Goal: Task Accomplishment & Management: Use online tool/utility

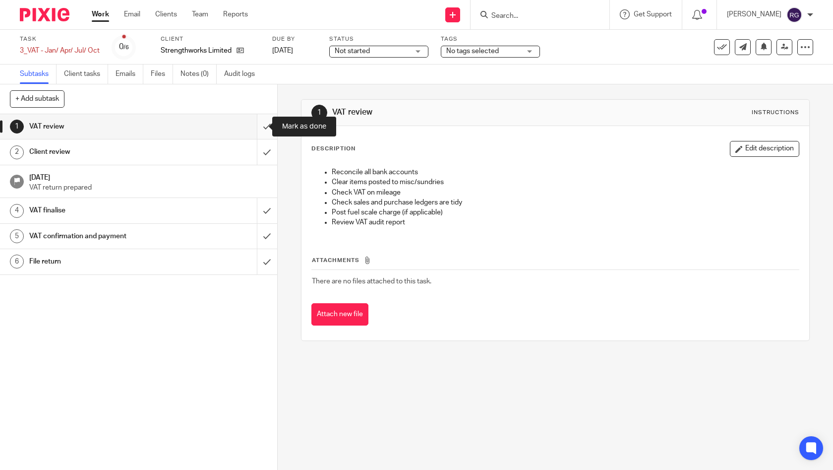
click at [257, 125] on input "submit" at bounding box center [138, 126] width 277 height 25
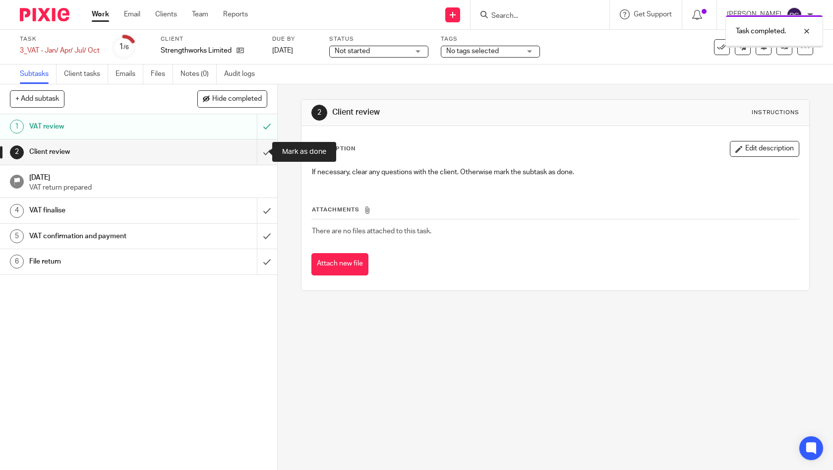
click at [257, 152] on input "submit" at bounding box center [138, 151] width 277 height 25
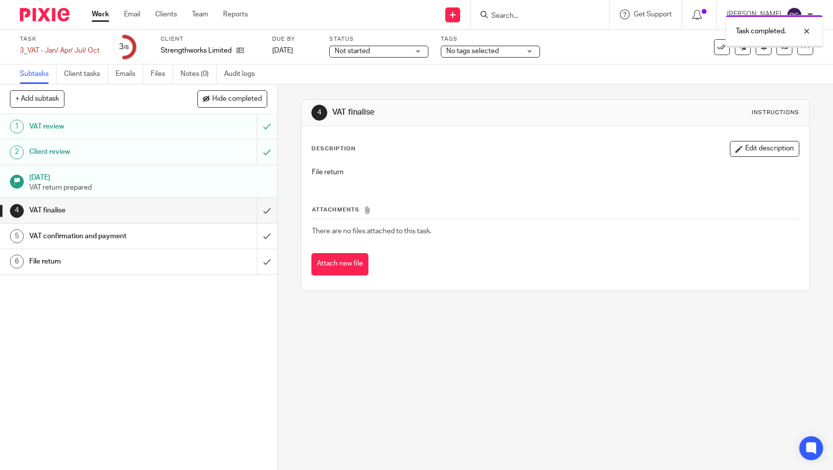
click at [219, 209] on div "VAT finalise" at bounding box center [138, 210] width 218 height 15
drag, startPoint x: 0, startPoint y: 0, endPoint x: 259, endPoint y: 211, distance: 333.8
click at [259, 210] on input "submit" at bounding box center [138, 210] width 277 height 25
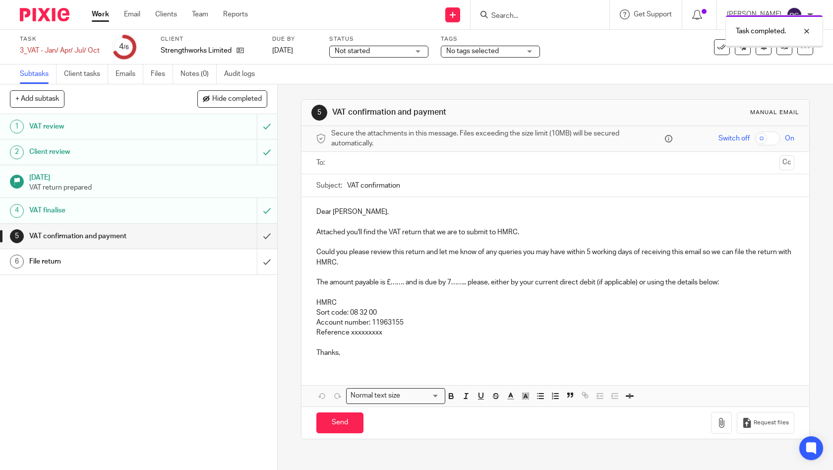
click at [369, 163] on input "text" at bounding box center [555, 162] width 441 height 11
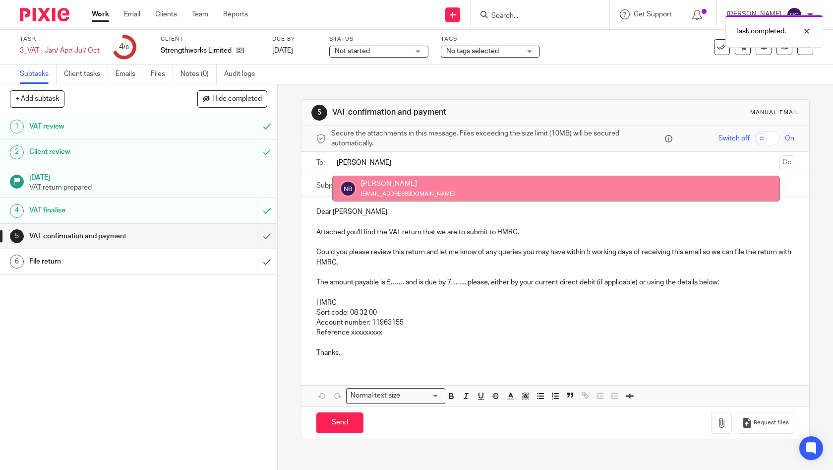
type input "NIKKI"
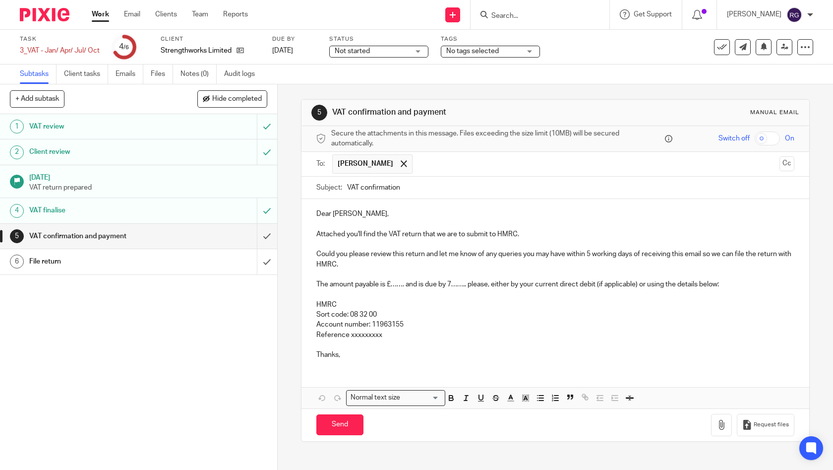
drag, startPoint x: 410, startPoint y: 190, endPoint x: 359, endPoint y: 185, distance: 51.3
click at [359, 185] on input "VAT confirmation" at bounding box center [571, 188] width 448 height 22
type input "VAT Return May-Jul 2025 | Strengthworks"
click at [360, 358] on div "Dear Nikki, Attached you'll find the VAT return that we are to submit to HMRC. …" at bounding box center [556, 283] width 508 height 168
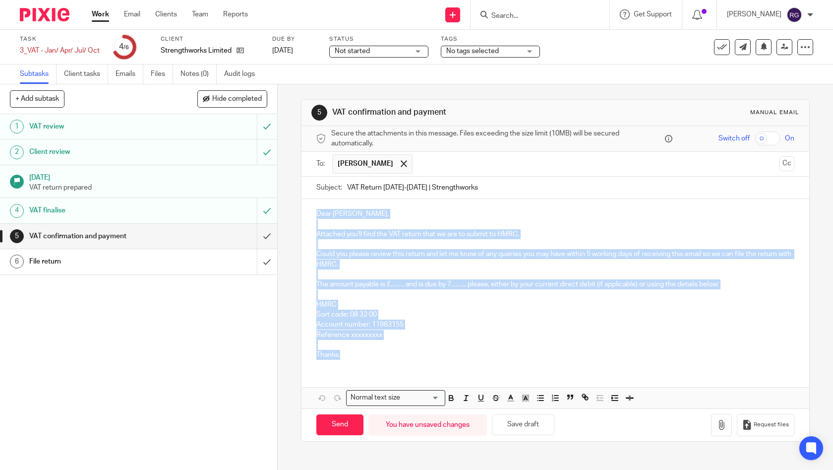
drag, startPoint x: 359, startPoint y: 350, endPoint x: 295, endPoint y: 211, distance: 153.1
click at [295, 211] on div "5 VAT confirmation and payment Manual email Secure the attachments in this mess…" at bounding box center [555, 276] width 555 height 385
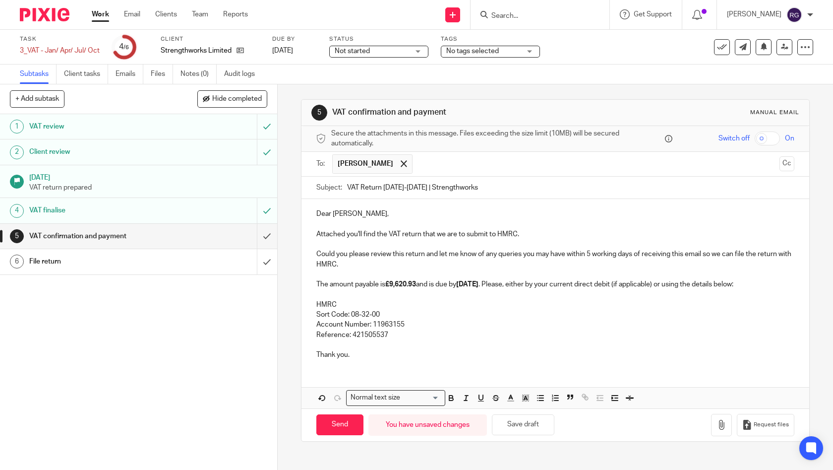
click at [534, 233] on p "Attached you'll find the VAT return that we are to submit to HMRC." at bounding box center [555, 234] width 479 height 10
click at [494, 323] on p "Account Number: 11963155" at bounding box center [555, 324] width 479 height 10
click at [416, 285] on strong "£9,620.93" at bounding box center [400, 284] width 31 height 7
click at [483, 284] on p "The amount payable is £10,954.30 and is due by 7 Jun . Please, either by your c…" at bounding box center [555, 284] width 479 height 10
click at [357, 354] on p "Thank you." at bounding box center [555, 355] width 479 height 10
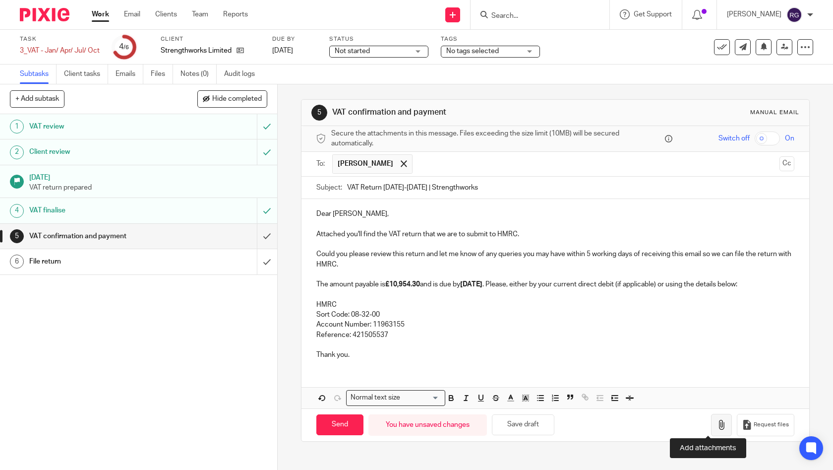
click at [717, 423] on icon "button" at bounding box center [722, 425] width 10 height 10
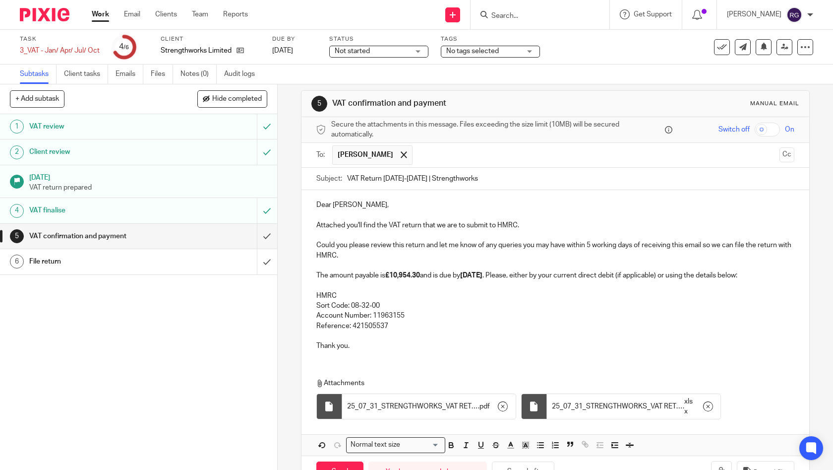
scroll to position [32, 0]
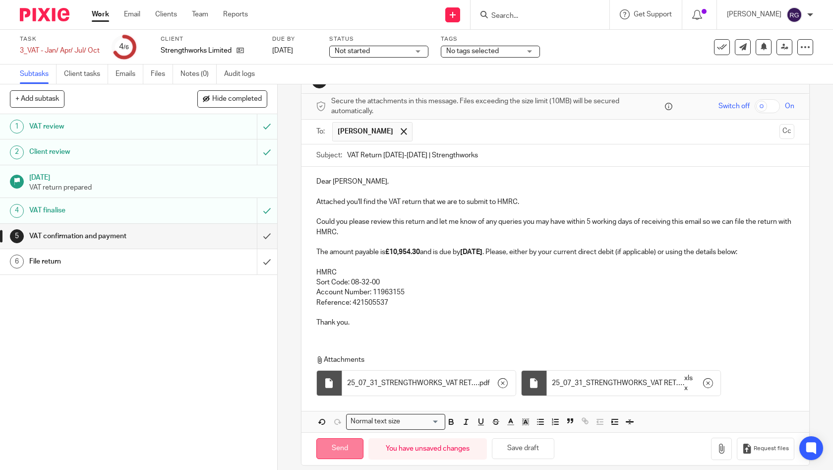
click at [330, 442] on input "Send" at bounding box center [339, 448] width 47 height 21
type input "Sent"
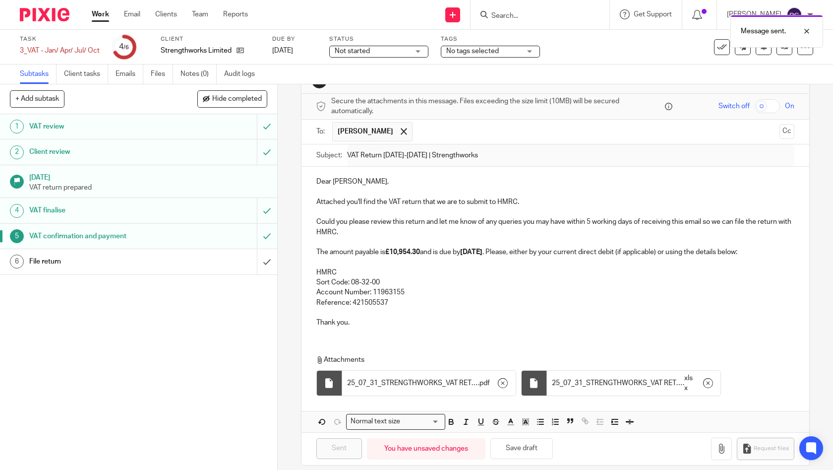
scroll to position [0, 0]
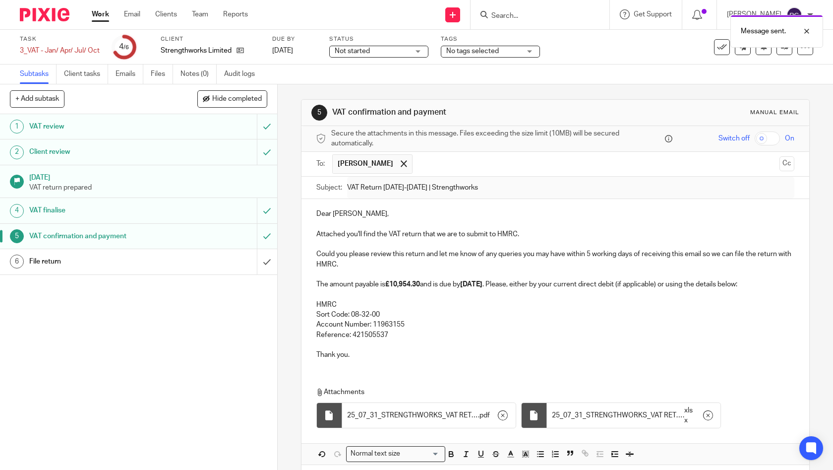
click at [410, 52] on div "Not started Not started" at bounding box center [378, 52] width 99 height 12
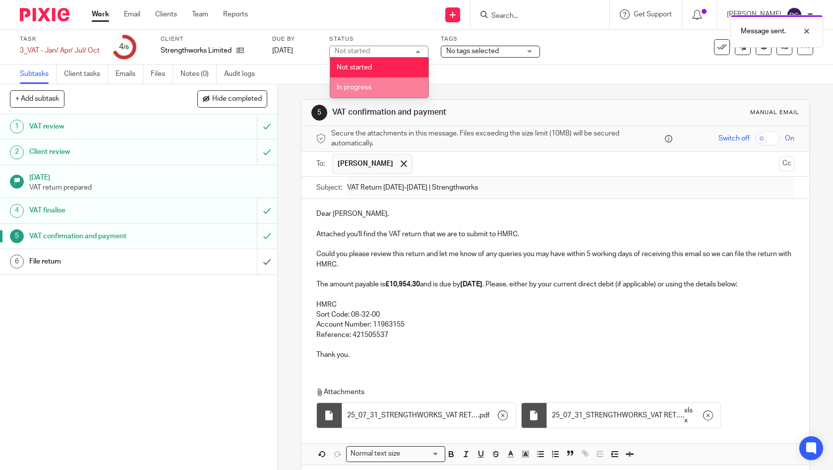
click at [392, 90] on li "In progress" at bounding box center [379, 87] width 98 height 20
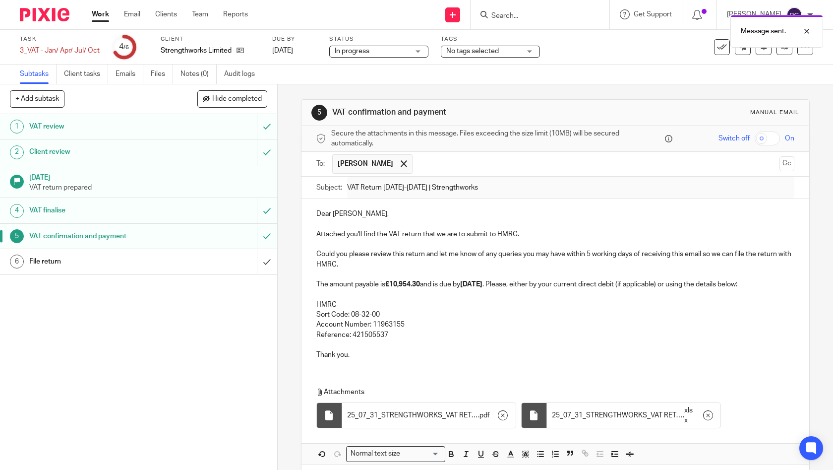
click at [510, 49] on span "No tags selected" at bounding box center [483, 51] width 74 height 10
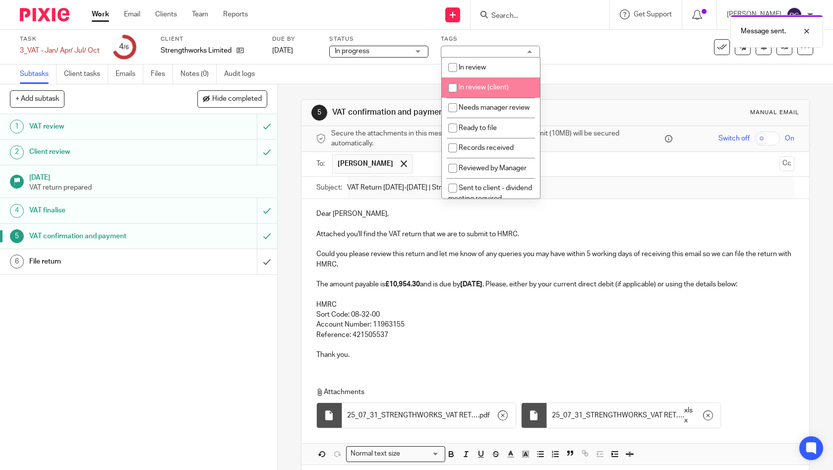
click at [505, 91] on span "In review (client)" at bounding box center [484, 87] width 50 height 7
checkbox input "true"
click at [599, 81] on div "Subtasks Client tasks Emails Files Notes (0) Audit logs" at bounding box center [416, 74] width 833 height 20
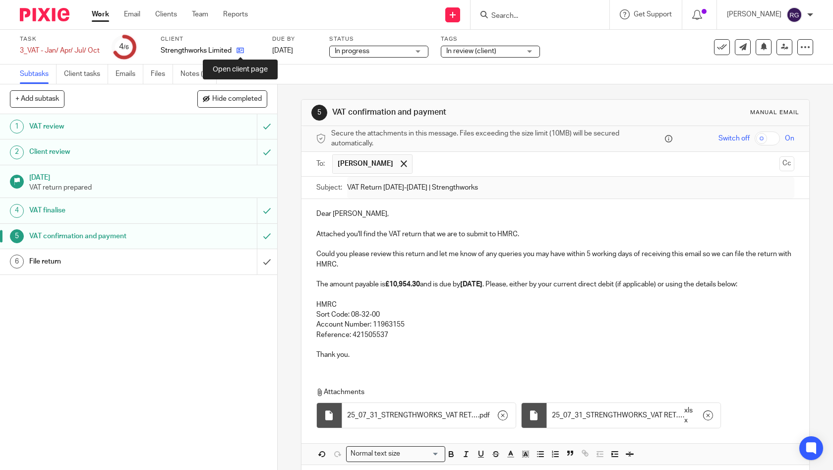
click at [244, 51] on icon at bounding box center [240, 50] width 7 height 7
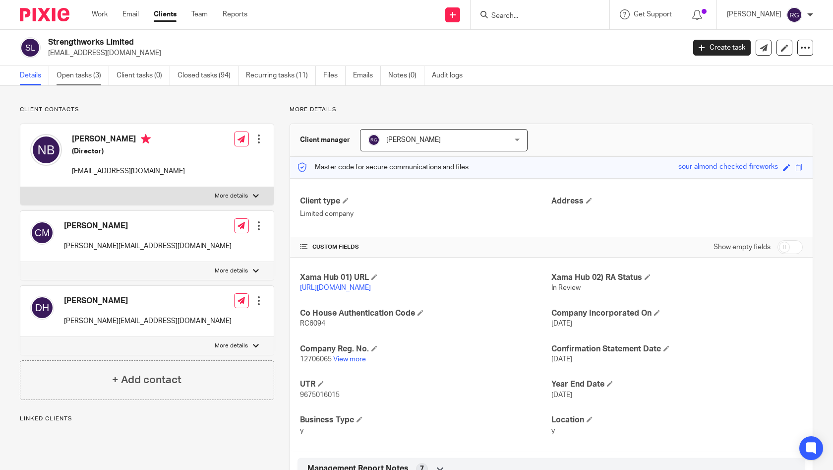
click at [92, 76] on link "Open tasks (3)" at bounding box center [83, 75] width 53 height 19
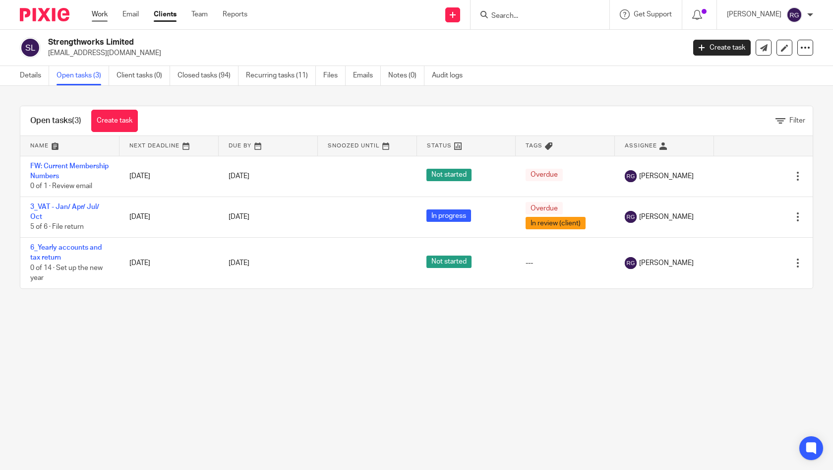
click at [101, 16] on link "Work" at bounding box center [100, 14] width 16 height 10
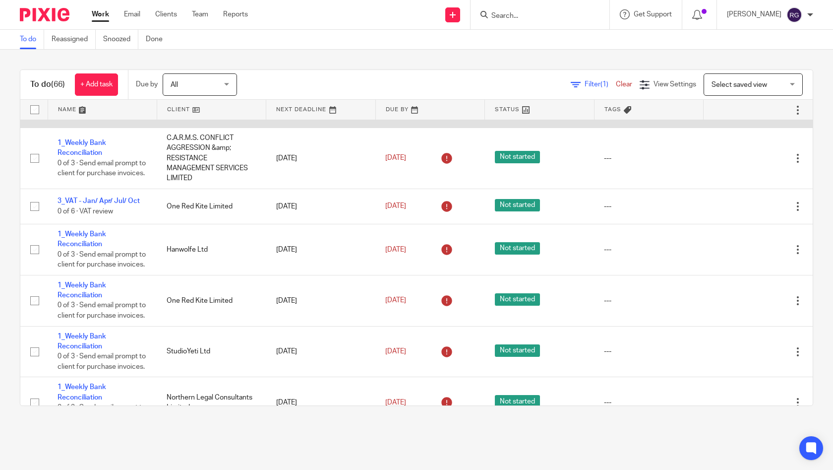
scroll to position [1100, 0]
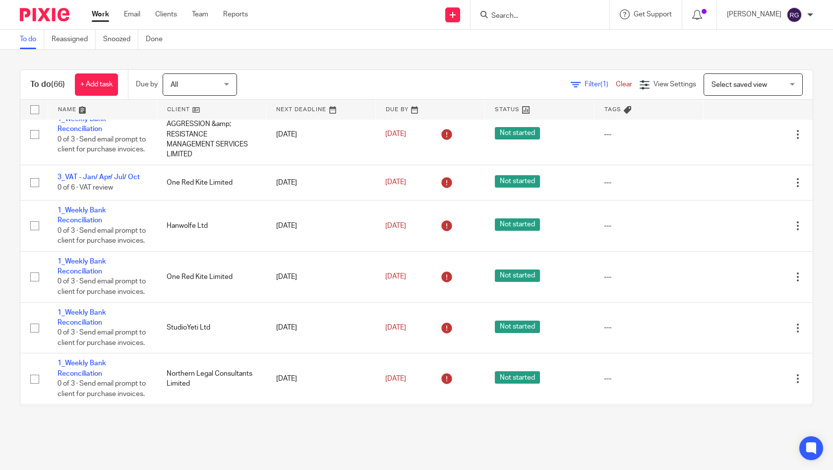
click at [507, 15] on input "Search" at bounding box center [534, 16] width 89 height 9
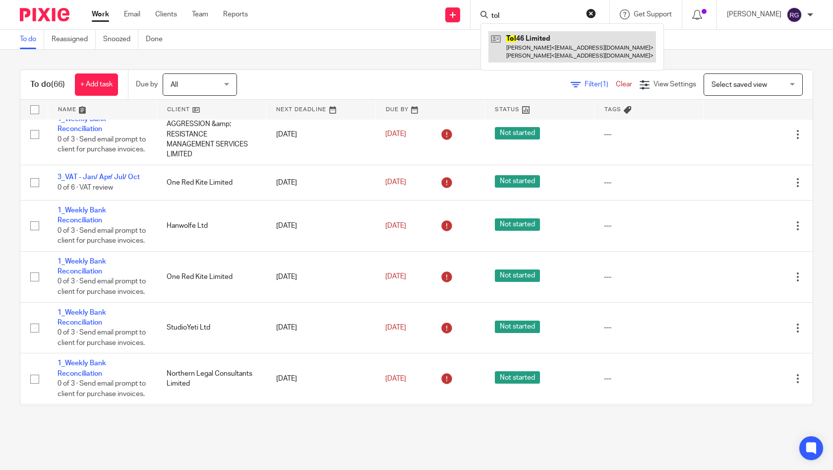
type input "tol"
click at [541, 41] on link at bounding box center [572, 46] width 168 height 31
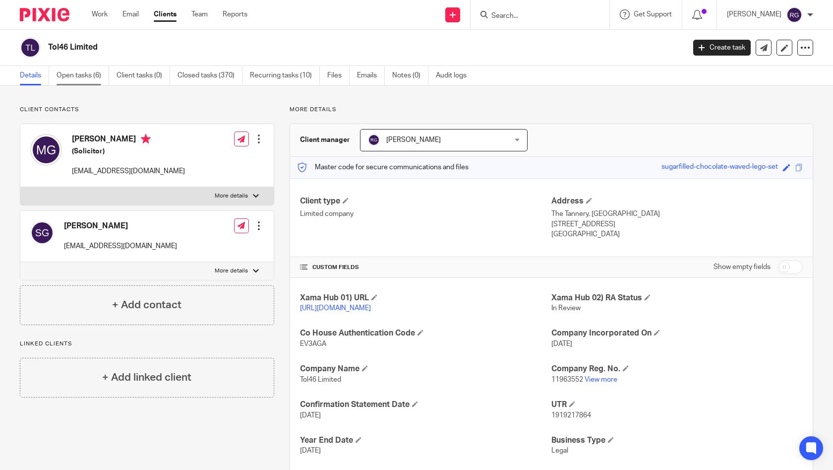
click at [100, 74] on link "Open tasks (6)" at bounding box center [83, 75] width 53 height 19
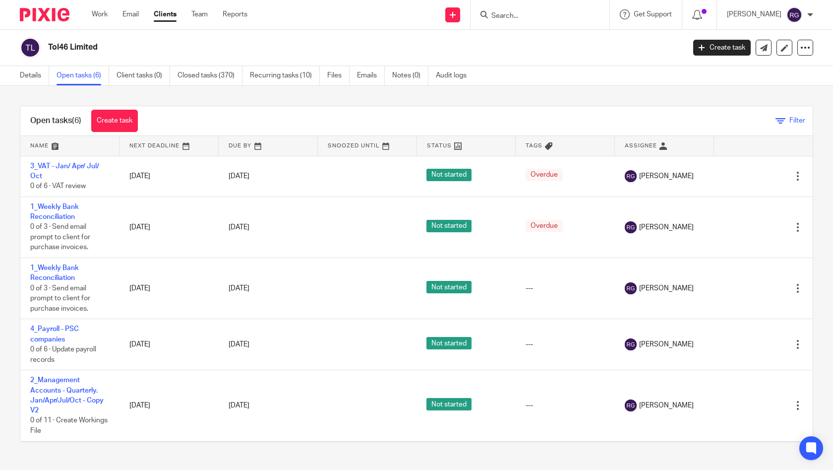
click at [776, 117] on icon at bounding box center [781, 121] width 10 height 10
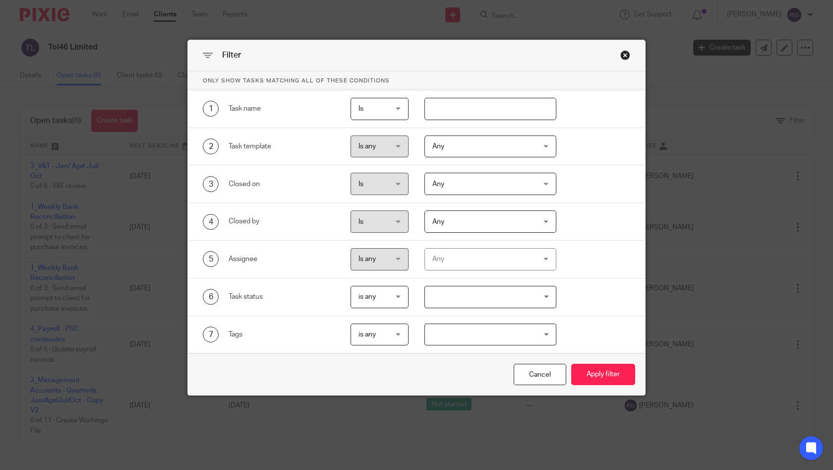
click at [493, 261] on div "Any" at bounding box center [481, 258] width 99 height 21
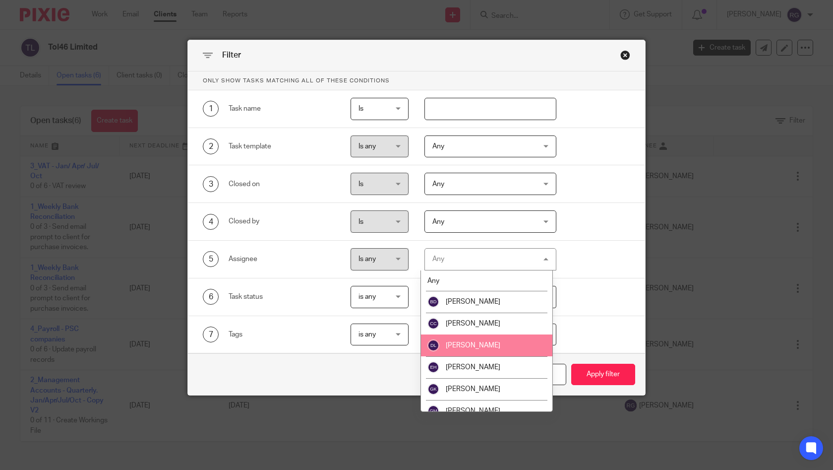
scroll to position [185, 0]
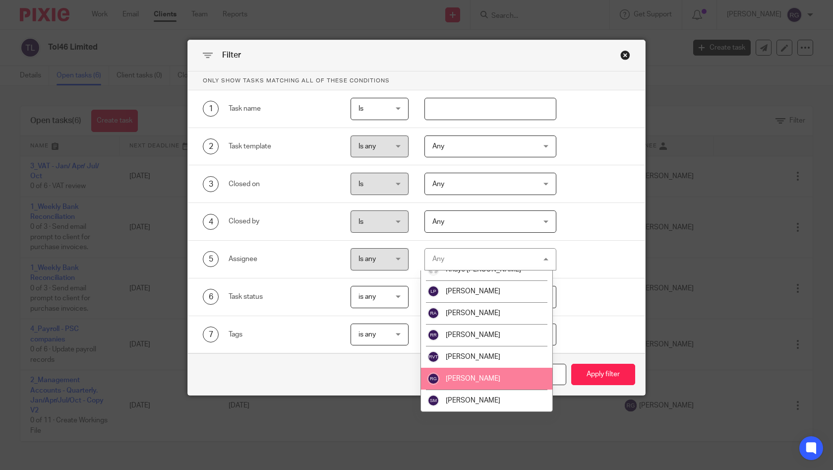
click at [470, 381] on span "[PERSON_NAME]" at bounding box center [473, 378] width 55 height 7
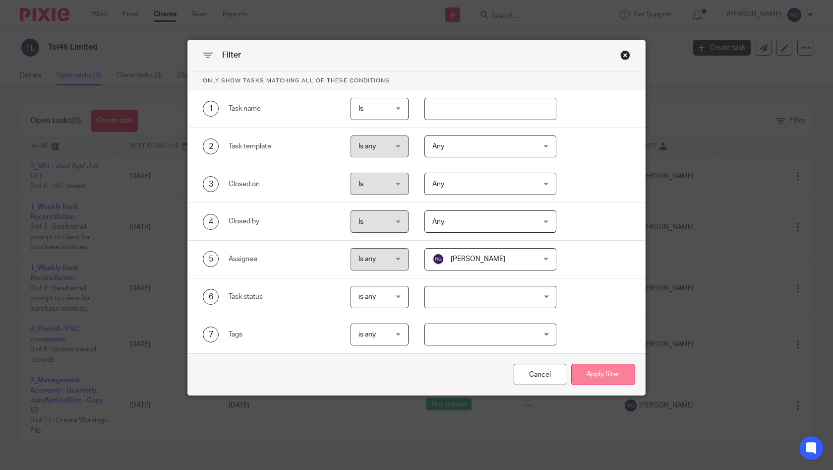
click at [589, 373] on button "Apply filter" at bounding box center [603, 373] width 64 height 21
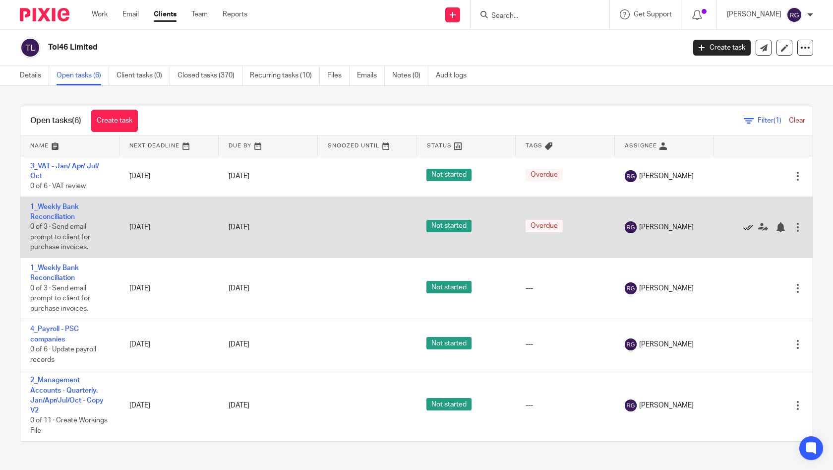
click at [743, 229] on icon at bounding box center [748, 227] width 10 height 10
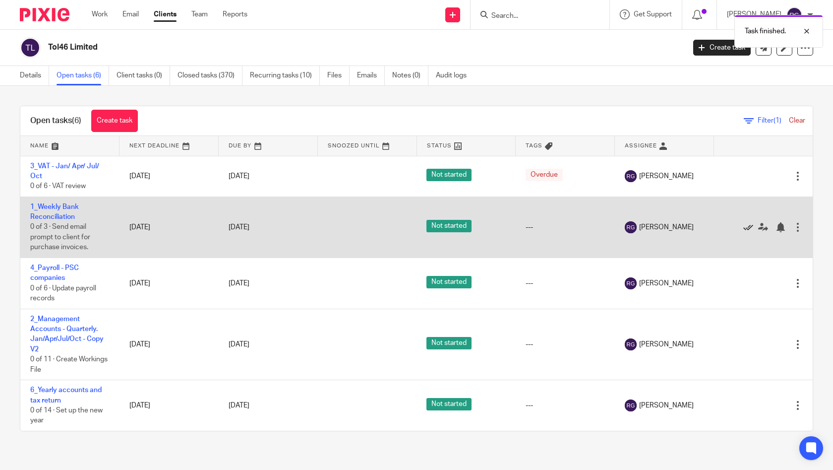
click at [743, 230] on icon at bounding box center [748, 227] width 10 height 10
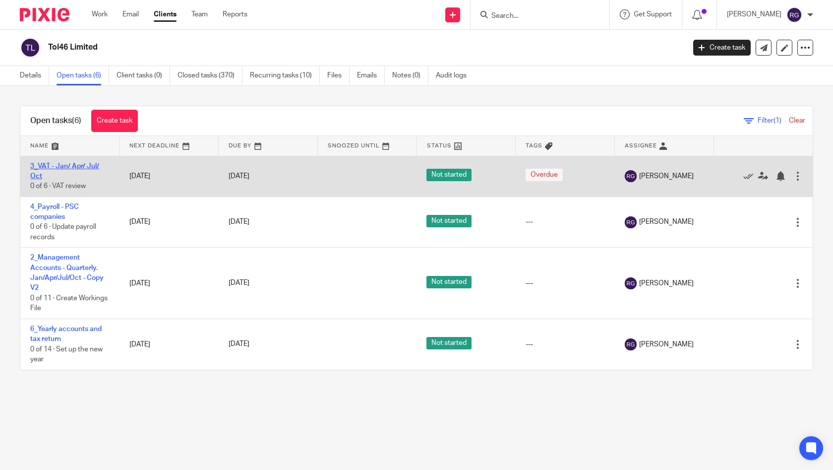
click at [72, 166] on link "3_VAT - Jan/ Apr/ Jul/ Oct" at bounding box center [64, 171] width 69 height 17
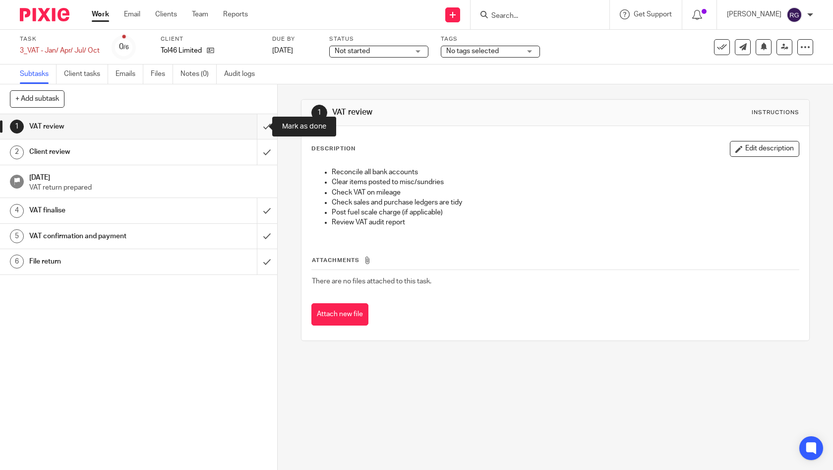
click at [257, 129] on input "submit" at bounding box center [138, 126] width 277 height 25
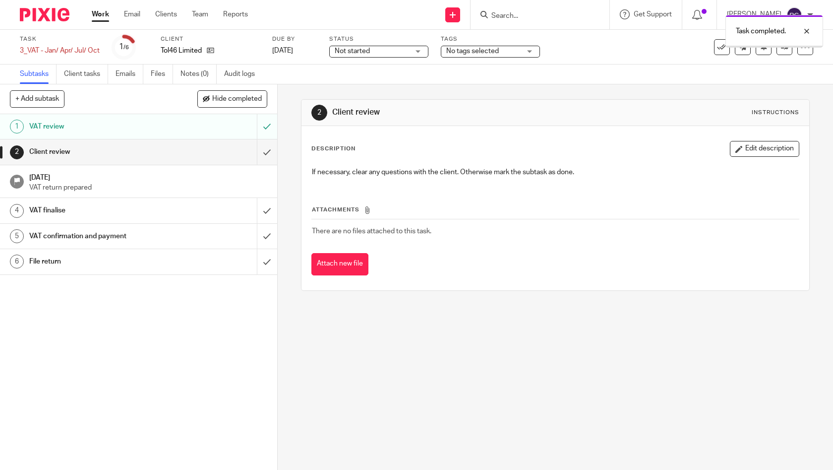
click at [261, 152] on input "submit" at bounding box center [138, 151] width 277 height 25
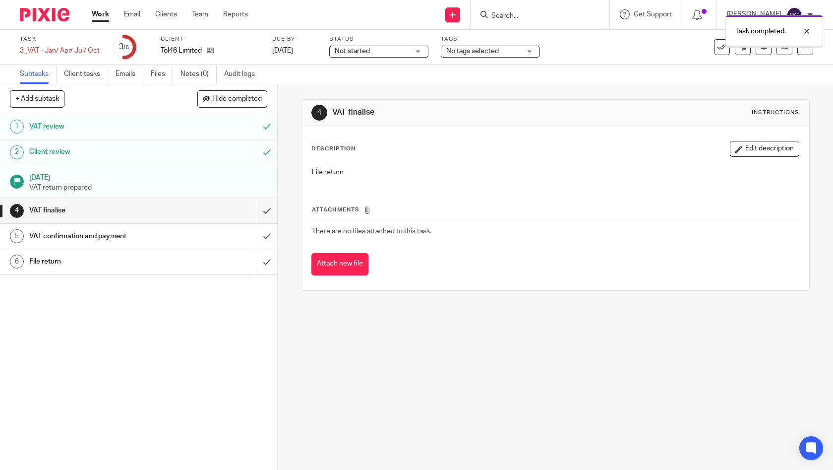
click at [256, 209] on input "submit" at bounding box center [138, 210] width 277 height 25
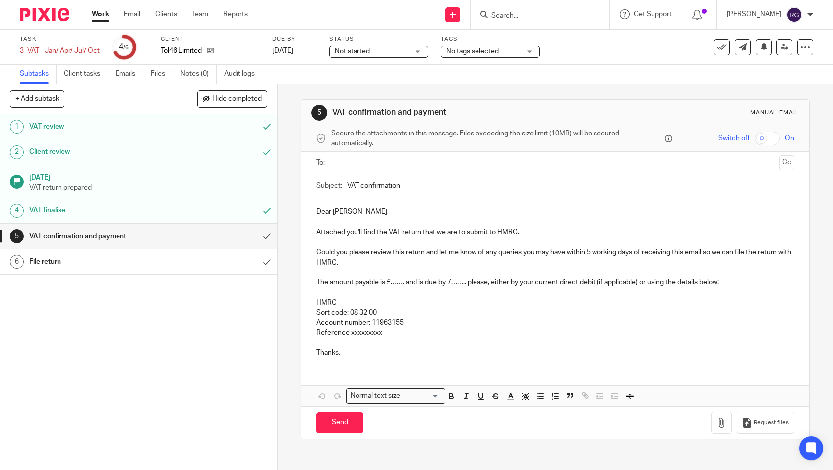
click at [417, 161] on input "text" at bounding box center [555, 162] width 441 height 11
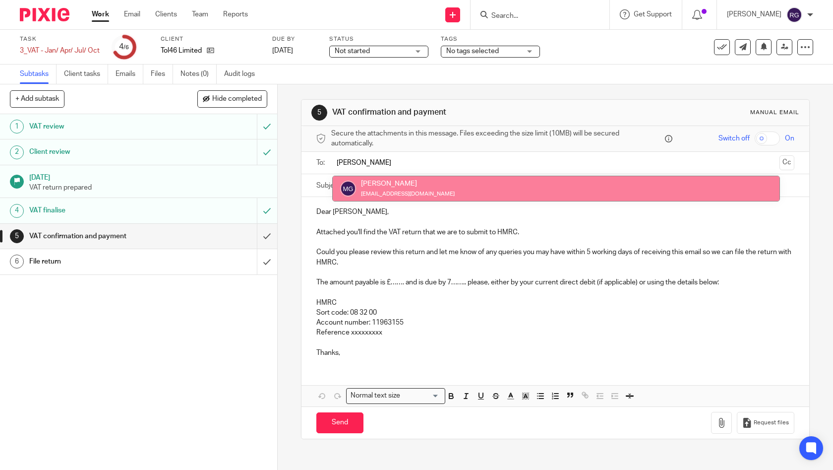
type input "[PERSON_NAME]"
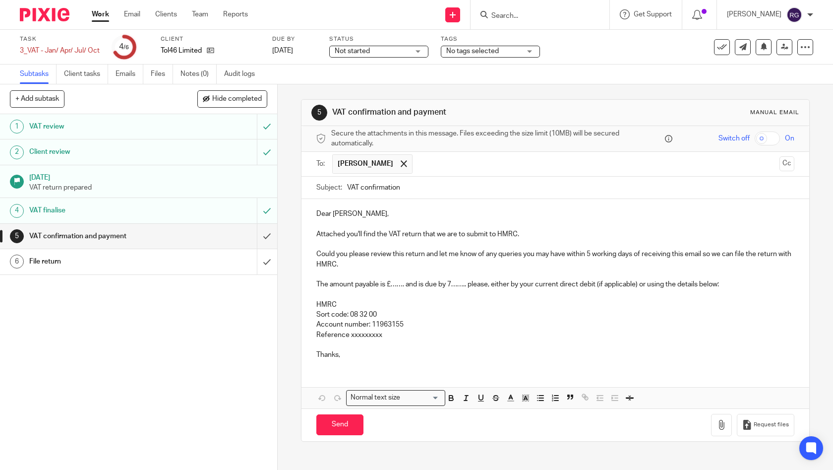
drag, startPoint x: 422, startPoint y: 189, endPoint x: 358, endPoint y: 187, distance: 64.0
click at [358, 187] on input "VAT confirmation" at bounding box center [571, 188] width 448 height 22
type input "VAT Return [DATE]-[DATE] | TOL46"
click at [348, 355] on p "Thanks," at bounding box center [555, 355] width 479 height 10
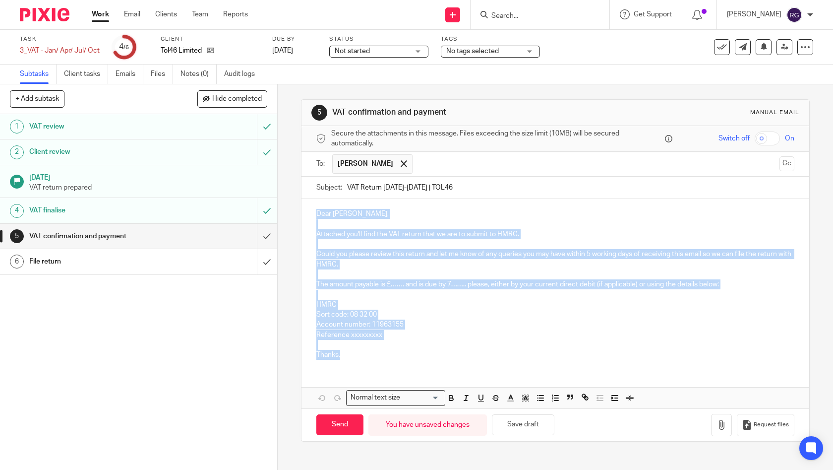
drag, startPoint x: 360, startPoint y: 353, endPoint x: 308, endPoint y: 210, distance: 151.7
click at [308, 210] on div "Dear Mark, Attached you'll find the VAT return that we are to submit to HMRC. C…" at bounding box center [556, 283] width 508 height 168
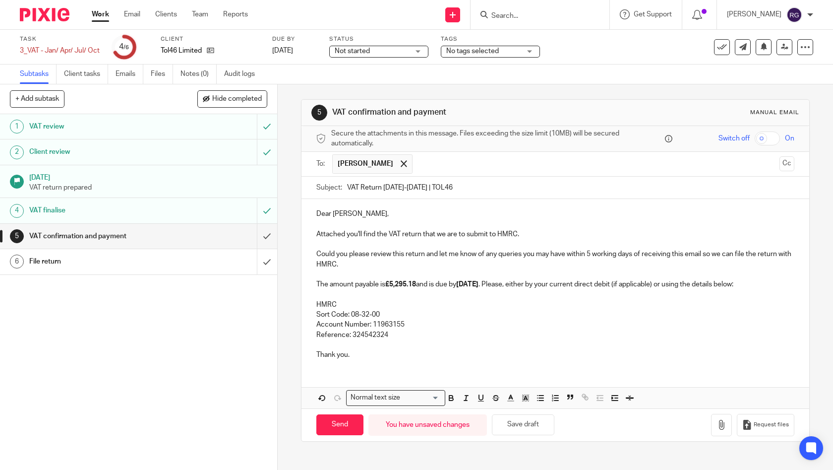
click at [548, 236] on p "Attached you'll find the VAT return that we are to submit to HMRC." at bounding box center [555, 234] width 479 height 10
click at [541, 335] on p "Reference: 324542324" at bounding box center [555, 335] width 479 height 10
drag, startPoint x: 416, startPoint y: 284, endPoint x: 391, endPoint y: 283, distance: 24.8
click at [391, 283] on strong "£5,295.18" at bounding box center [400, 284] width 31 height 7
click at [479, 285] on p "The amount payable is £4,861.33 and is due by 7 Jun . Please, either by your cu…" at bounding box center [555, 284] width 479 height 10
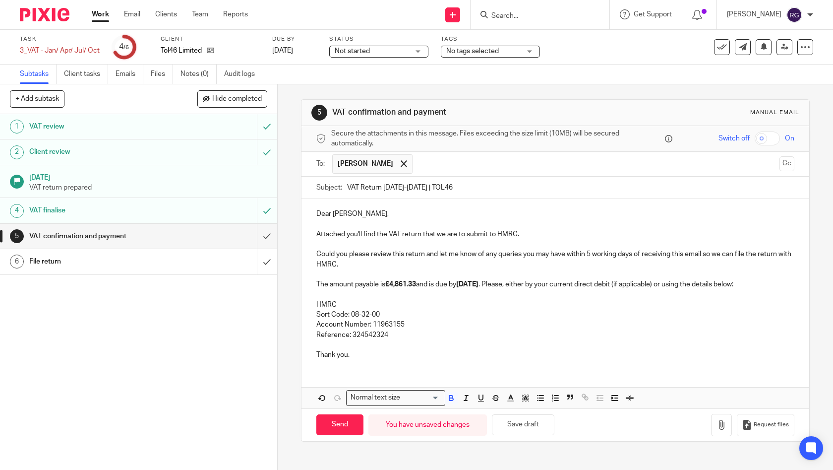
click at [369, 353] on p "Thank you." at bounding box center [555, 355] width 479 height 10
click at [711, 422] on button "button" at bounding box center [721, 425] width 21 height 22
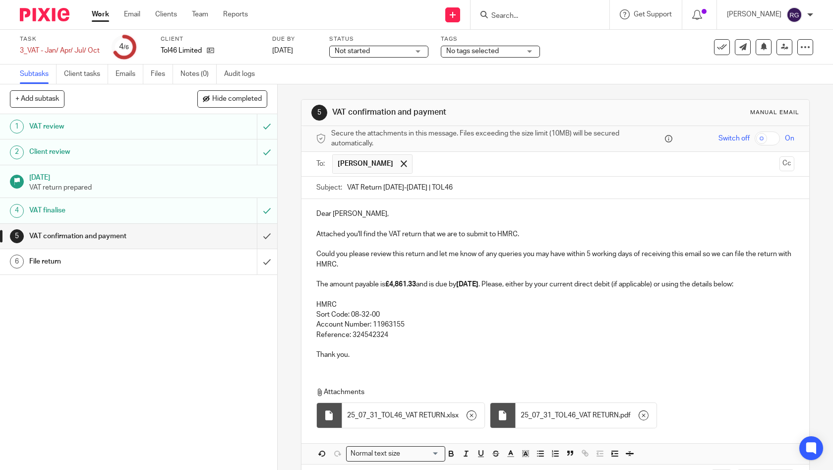
scroll to position [39, 0]
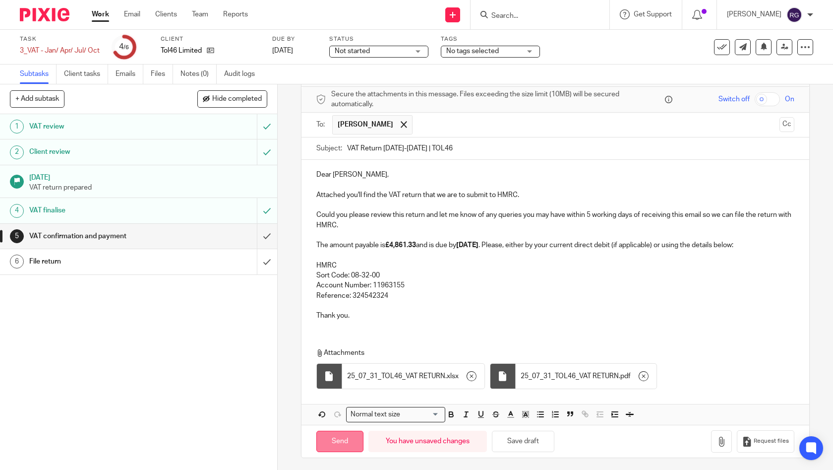
click at [349, 434] on input "Send" at bounding box center [339, 440] width 47 height 21
type input "Sent"
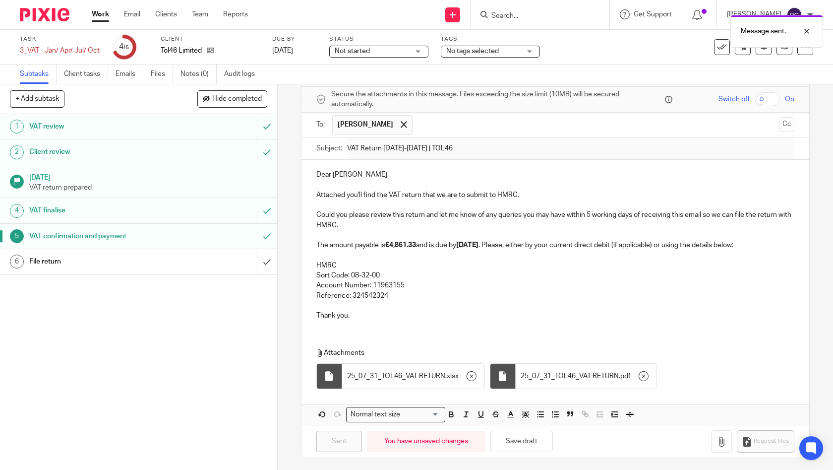
click at [421, 54] on div "Not started Not started" at bounding box center [378, 52] width 99 height 12
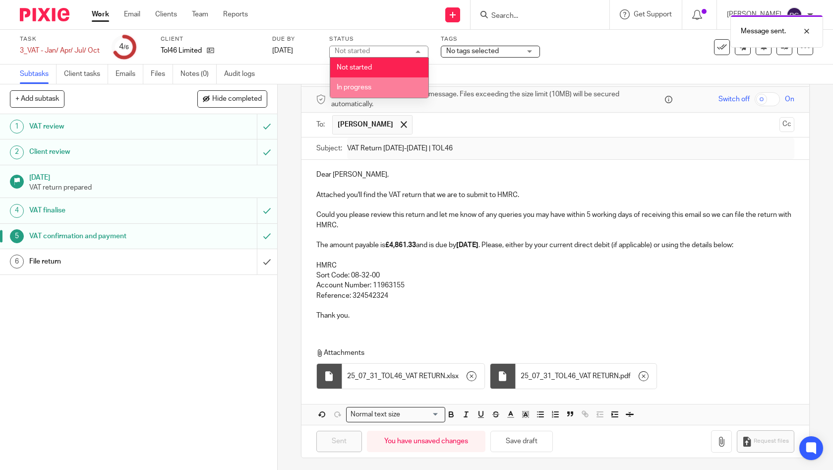
click at [416, 88] on li "In progress" at bounding box center [379, 87] width 98 height 20
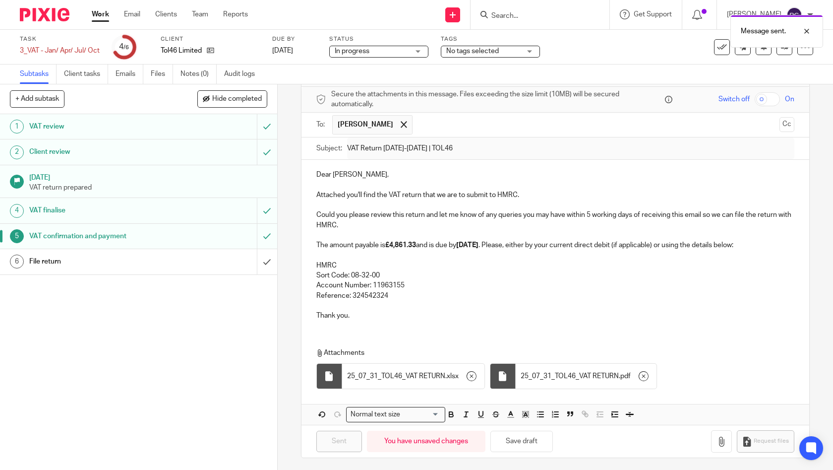
click at [515, 51] on span "No tags selected" at bounding box center [483, 51] width 74 height 10
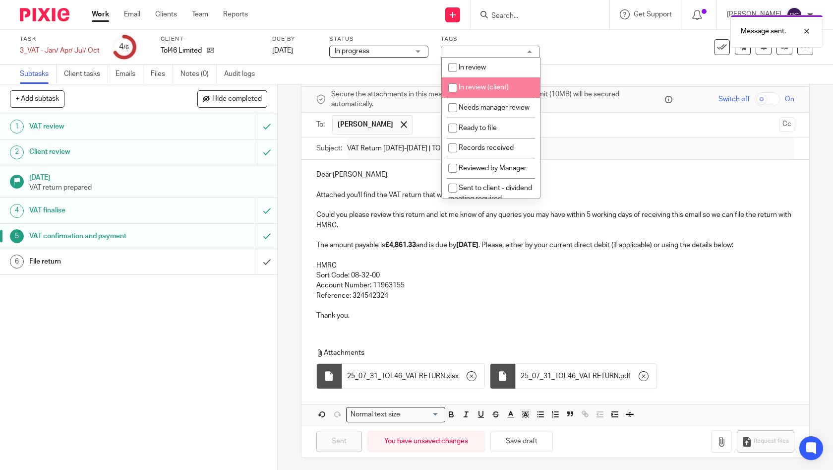
click at [504, 83] on li "In review (client)" at bounding box center [491, 87] width 98 height 20
checkbox input "true"
click at [596, 74] on div "Subtasks Client tasks Emails Files Notes (0) Audit logs" at bounding box center [416, 74] width 833 height 20
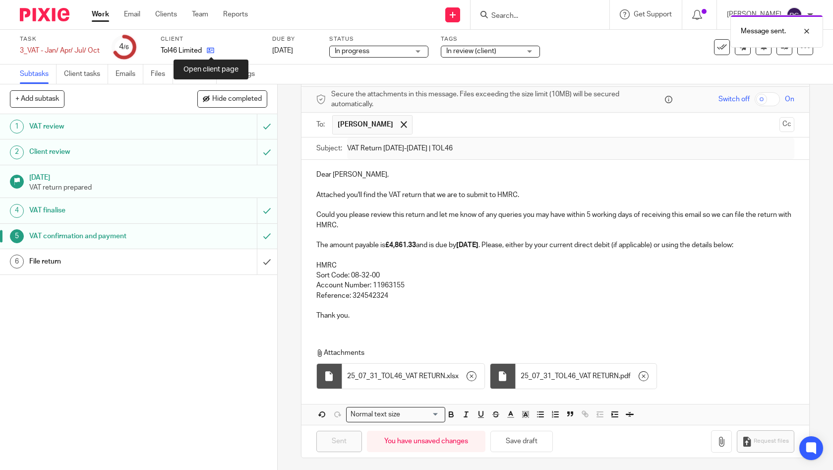
click at [207, 49] on icon at bounding box center [210, 50] width 7 height 7
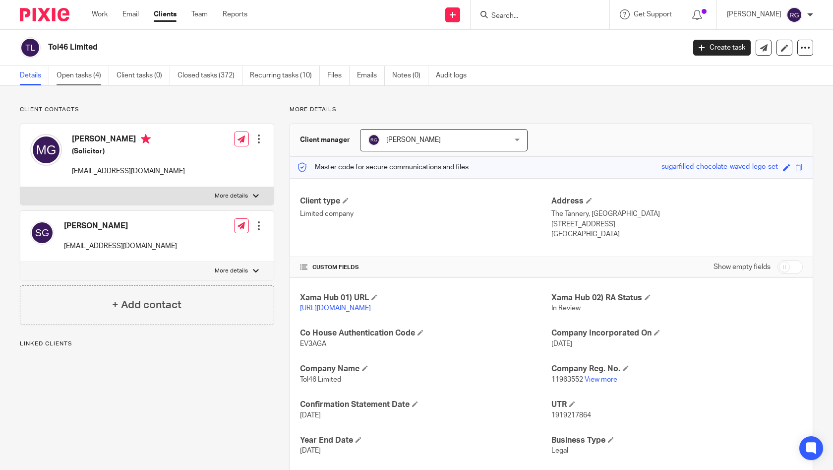
click at [81, 79] on link "Open tasks (4)" at bounding box center [83, 75] width 53 height 19
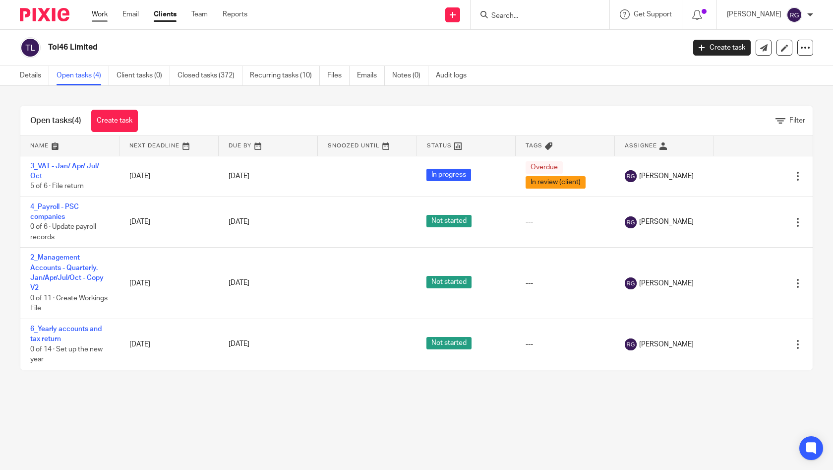
click at [98, 16] on link "Work" at bounding box center [100, 14] width 16 height 10
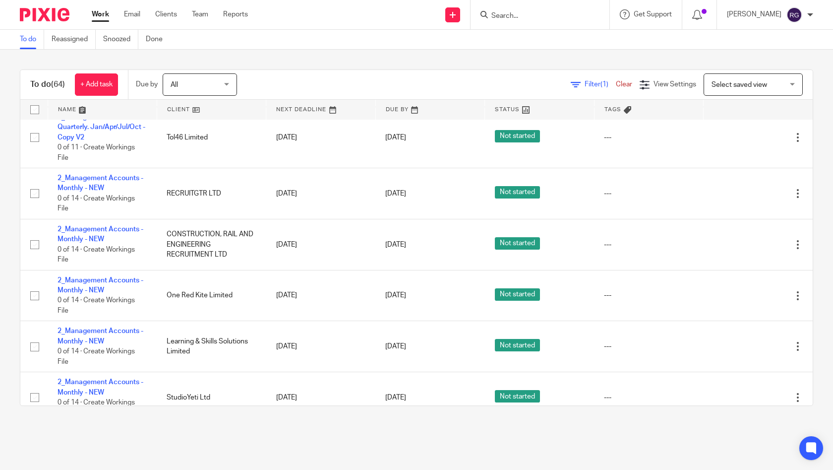
scroll to position [2355, 0]
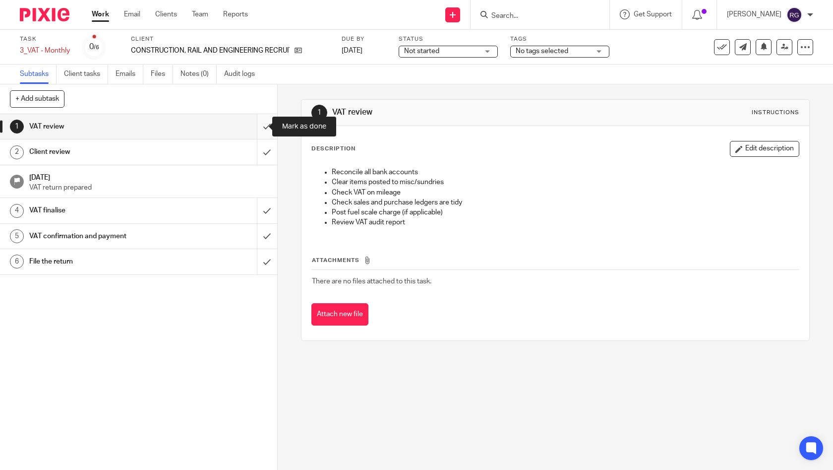
click at [250, 126] on input "submit" at bounding box center [138, 126] width 277 height 25
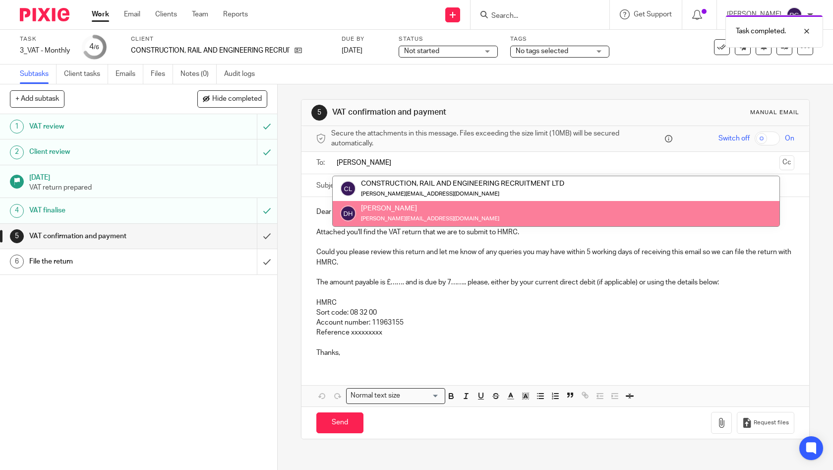
type input "[PERSON_NAME]"
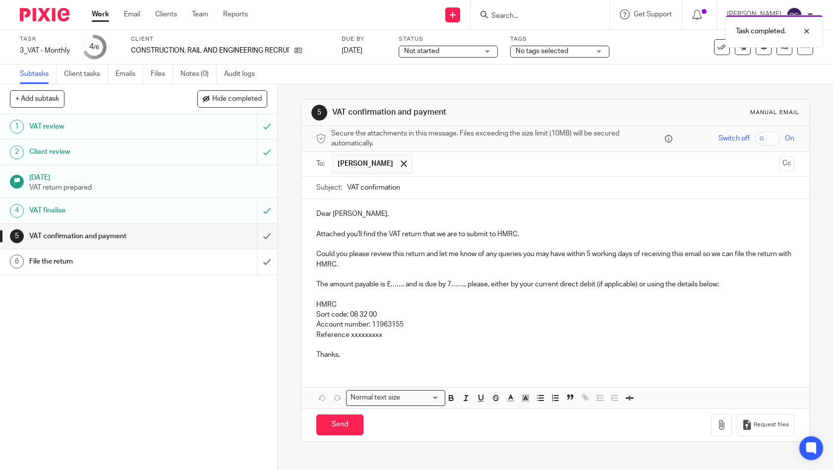
click at [418, 163] on input "text" at bounding box center [597, 163] width 358 height 19
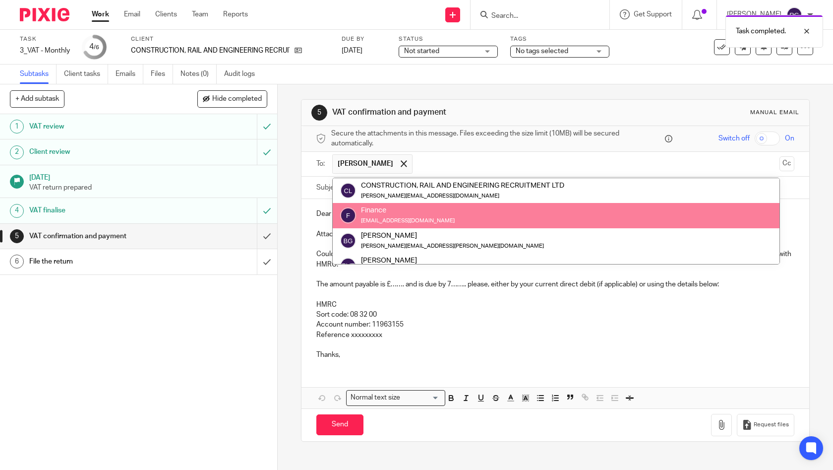
type input "R"
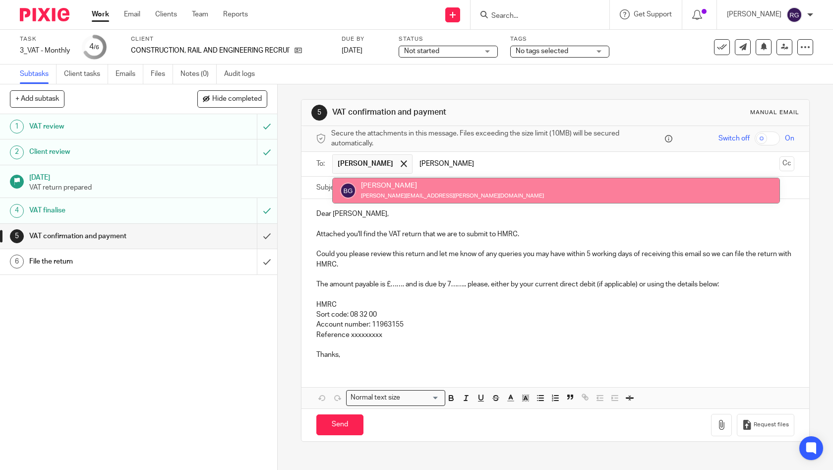
type input "[PERSON_NAME]"
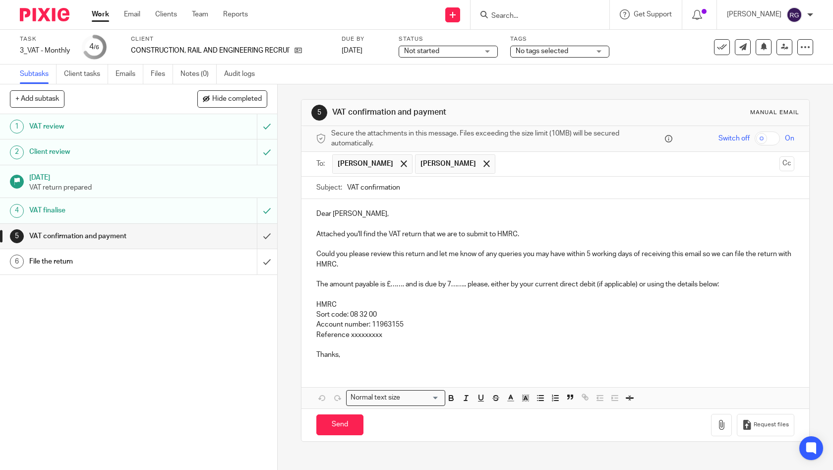
drag, startPoint x: 413, startPoint y: 189, endPoint x: 359, endPoint y: 186, distance: 54.1
click at [359, 186] on input "VAT confirmation" at bounding box center [571, 188] width 448 height 22
type input "VAT Return [DATE] | CRE"
click at [355, 354] on p "Thanks," at bounding box center [555, 355] width 479 height 10
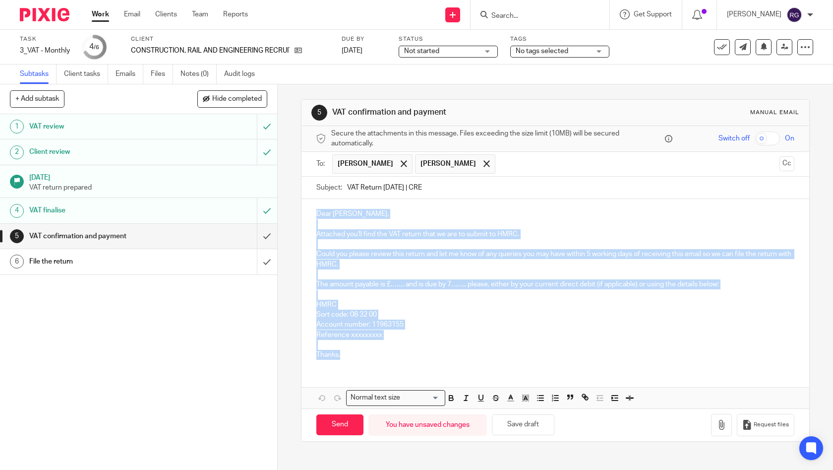
drag, startPoint x: 345, startPoint y: 354, endPoint x: 301, endPoint y: 214, distance: 146.6
click at [302, 214] on div "Dear [PERSON_NAME], Attached you'll find the VAT return that we are to submit t…" at bounding box center [556, 283] width 508 height 168
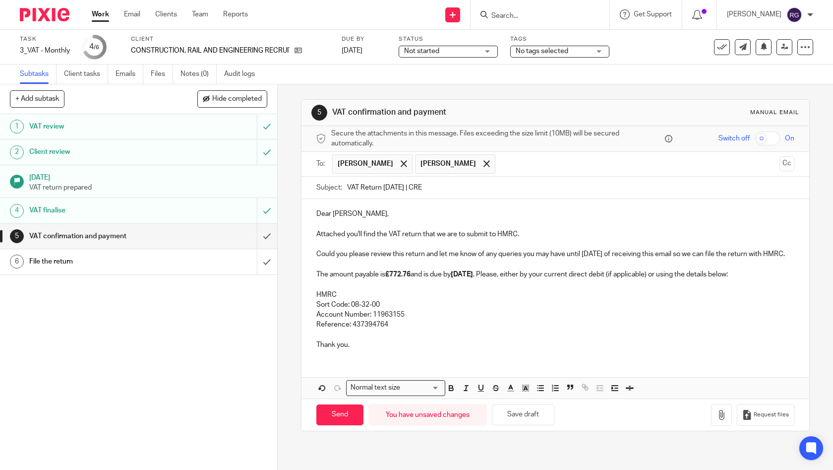
click at [467, 269] on p at bounding box center [555, 264] width 479 height 10
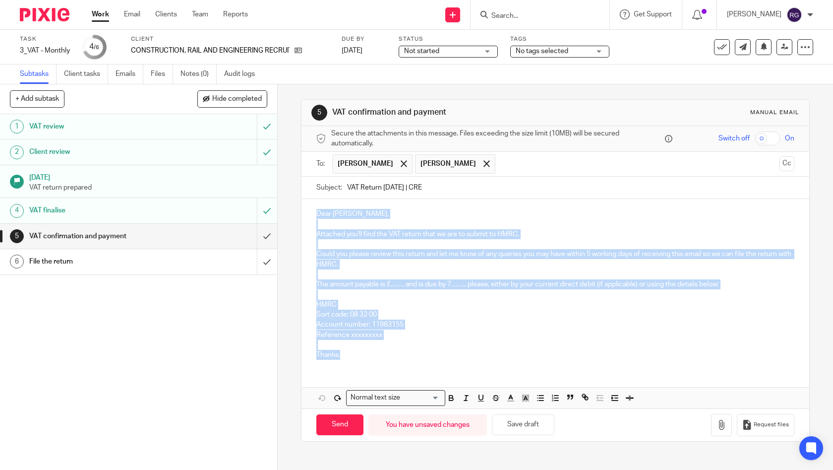
click at [475, 309] on p "Sort code: 08 32 00" at bounding box center [555, 314] width 479 height 10
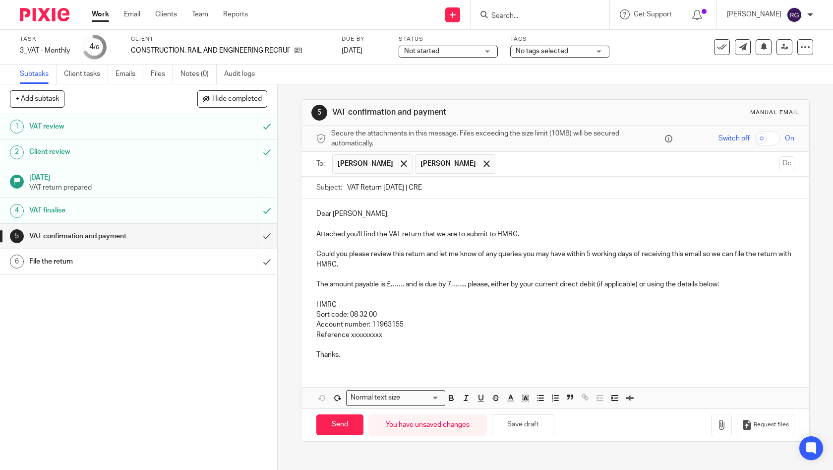
click at [422, 294] on p at bounding box center [555, 295] width 479 height 10
click at [358, 264] on p "Could you please review this return and let me know of any queries you may have…" at bounding box center [555, 259] width 479 height 20
click at [478, 258] on p "Could you please review this return and let me know of any queries you may have…" at bounding box center [555, 259] width 479 height 20
click at [402, 285] on p "The amount payable is £……. and is due by 7…….. please, either by your current d…" at bounding box center [555, 284] width 479 height 10
click at [349, 351] on p "Thanks," at bounding box center [555, 355] width 479 height 10
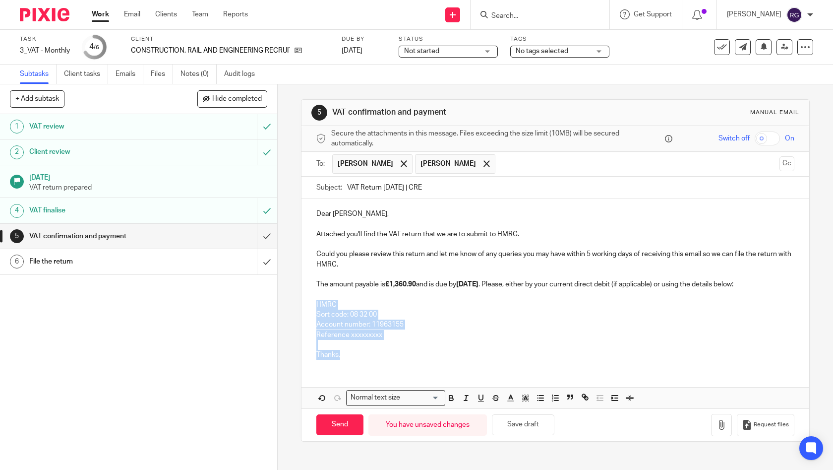
drag, startPoint x: 328, startPoint y: 345, endPoint x: 311, endPoint y: 303, distance: 45.6
click at [311, 303] on div "Dear David, Attached you'll find the VAT return that we are to submit to HMRC. …" at bounding box center [556, 283] width 508 height 168
click at [434, 344] on p at bounding box center [555, 345] width 479 height 10
click at [412, 334] on p "Reference: 437394764" at bounding box center [555, 335] width 479 height 10
click at [364, 358] on div "Dear David, Attached you'll find the VAT return that we are to submit to HMRC. …" at bounding box center [556, 283] width 508 height 168
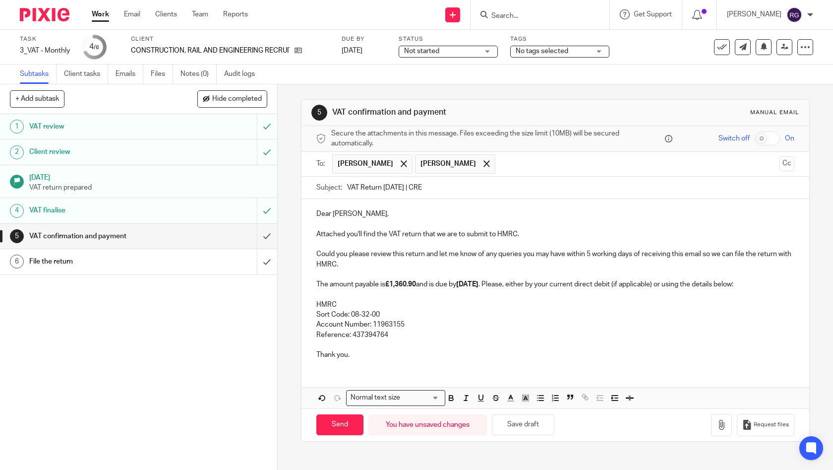
click at [349, 369] on div "Dear David, Attached you'll find the VAT return that we are to submit to HMRC. …" at bounding box center [556, 303] width 508 height 209
click at [717, 423] on icon "button" at bounding box center [722, 425] width 10 height 10
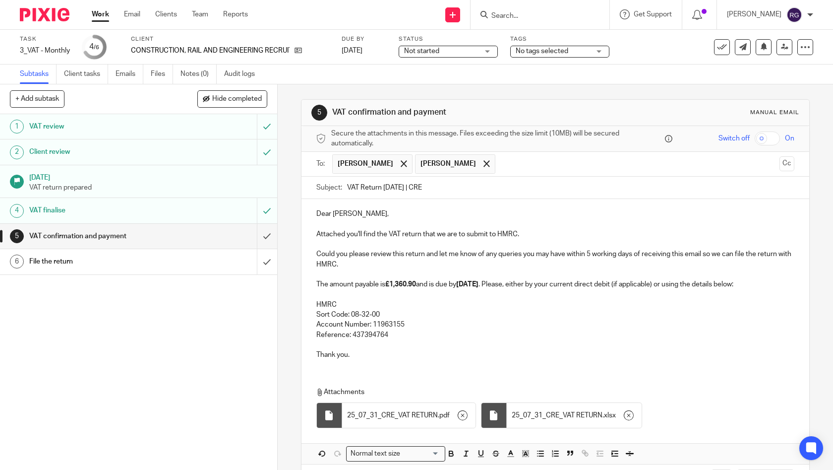
scroll to position [39, 0]
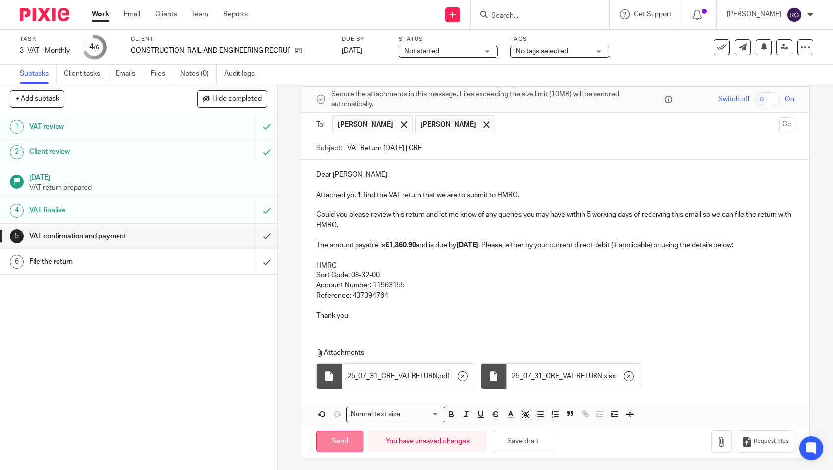
click at [336, 445] on input "Send" at bounding box center [339, 440] width 47 height 21
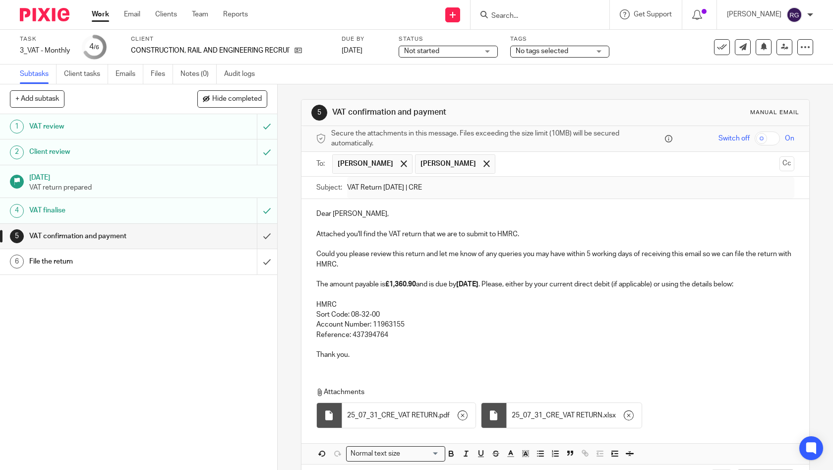
type input "Sent"
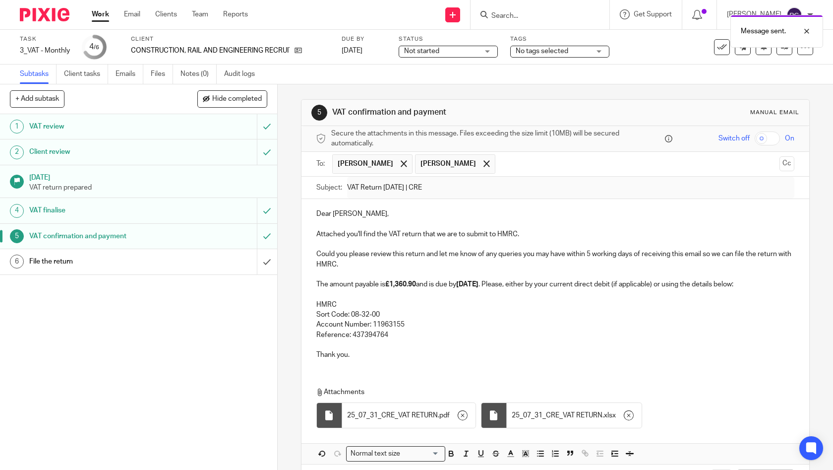
click at [462, 52] on span "Not started" at bounding box center [441, 51] width 74 height 10
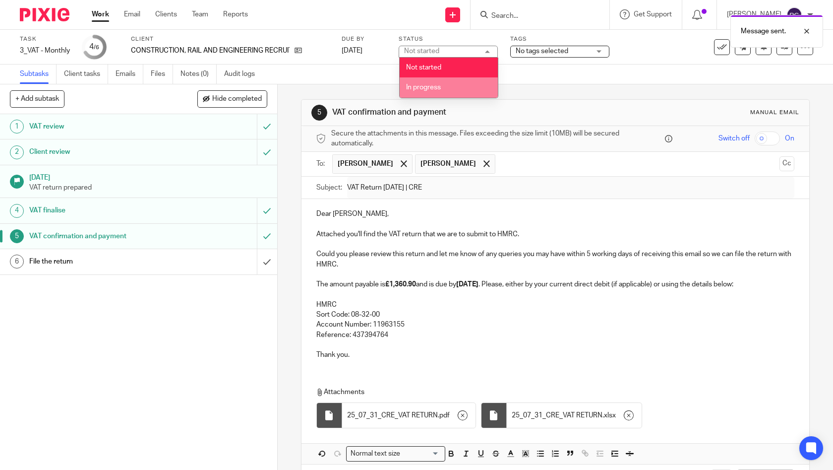
click at [437, 87] on span "In progress" at bounding box center [423, 87] width 35 height 7
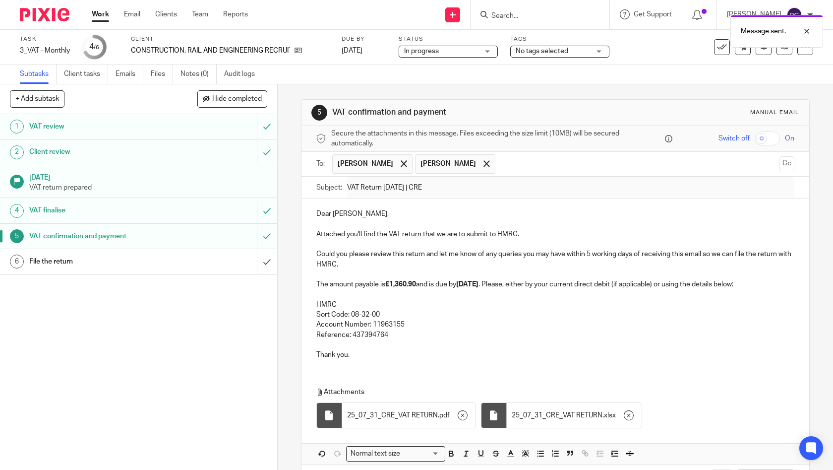
click at [551, 51] on span "No tags selected" at bounding box center [542, 51] width 53 height 7
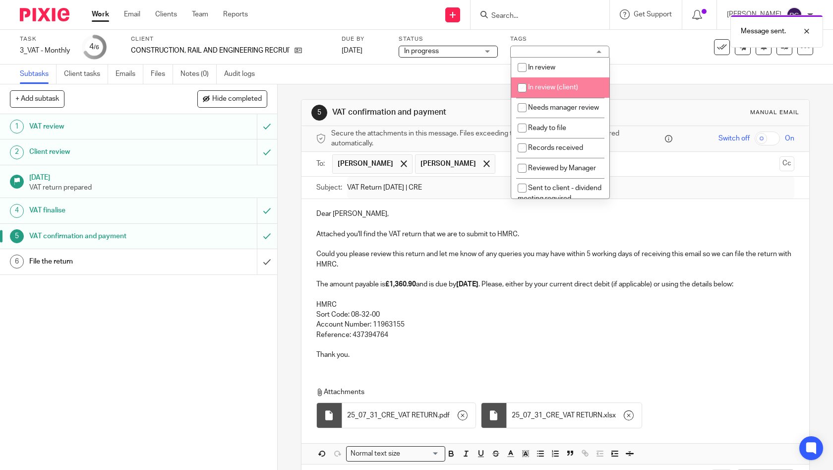
click at [541, 87] on span "In review (client)" at bounding box center [553, 87] width 50 height 7
checkbox input "true"
click at [646, 78] on div "Subtasks Client tasks Emails Files Notes (0) Audit logs" at bounding box center [416, 74] width 833 height 20
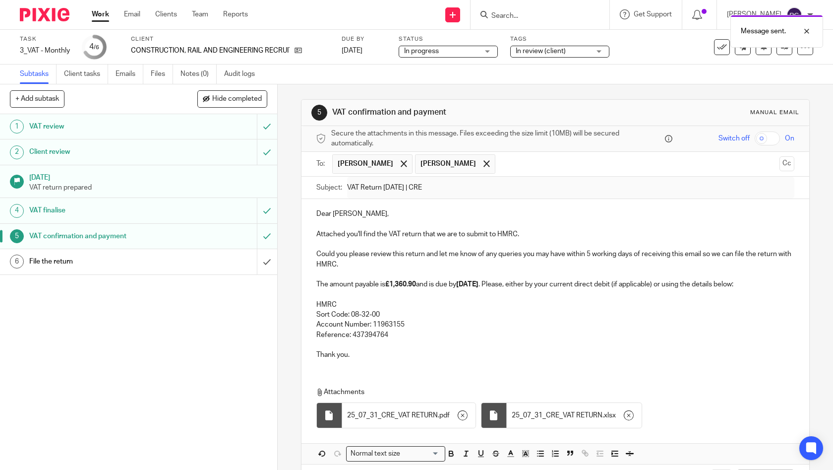
click at [102, 13] on link "Work" at bounding box center [100, 14] width 17 height 10
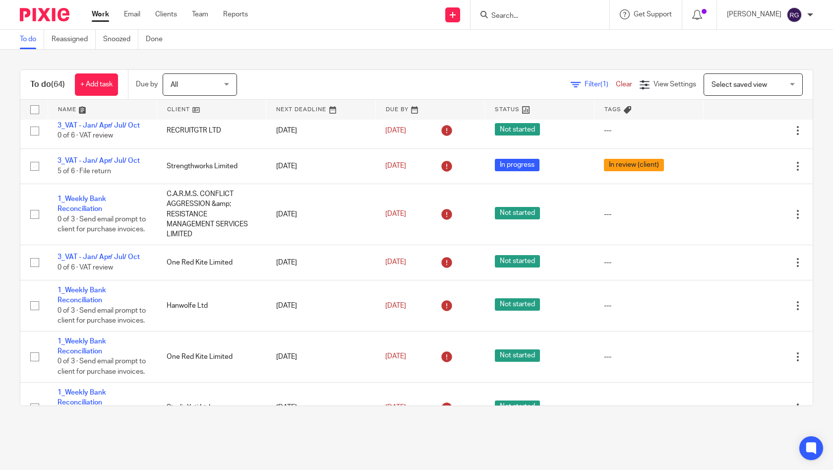
scroll to position [1005, 0]
